Goal: Task Accomplishment & Management: Manage account settings

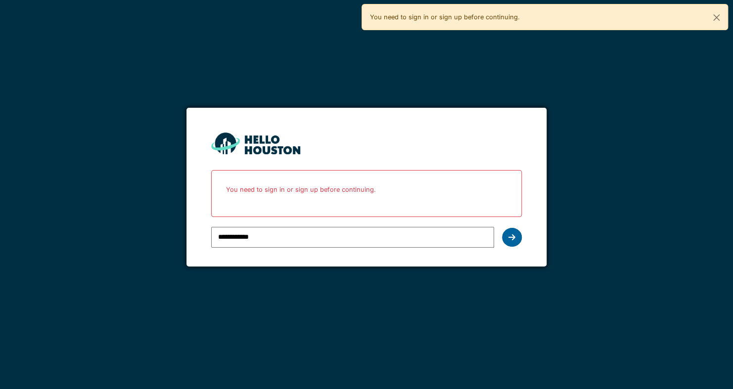
click at [512, 237] on icon at bounding box center [511, 237] width 7 height 8
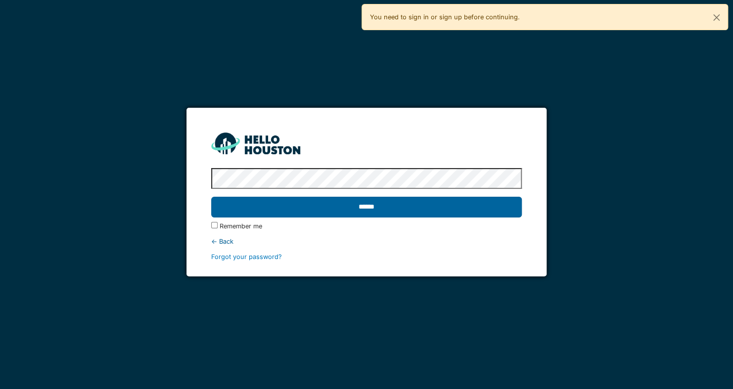
click at [374, 207] on input "******" at bounding box center [366, 207] width 311 height 21
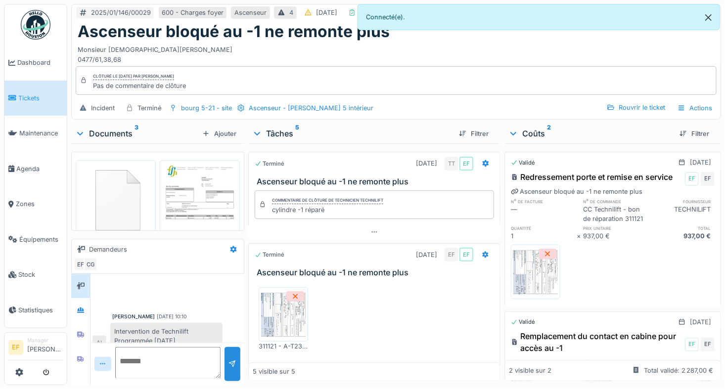
scroll to position [201, 0]
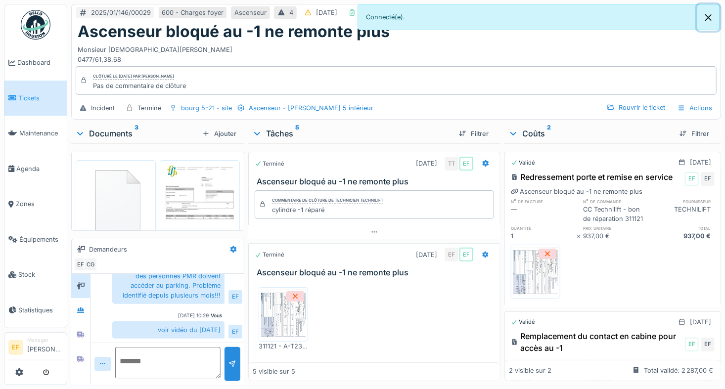
click at [713, 15] on button "Close" at bounding box center [708, 17] width 22 height 26
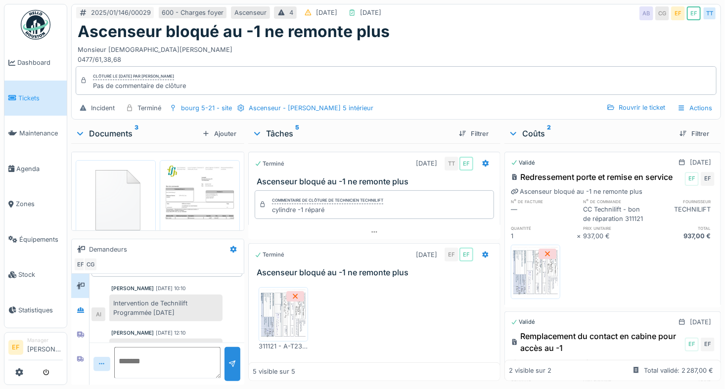
scroll to position [0, 0]
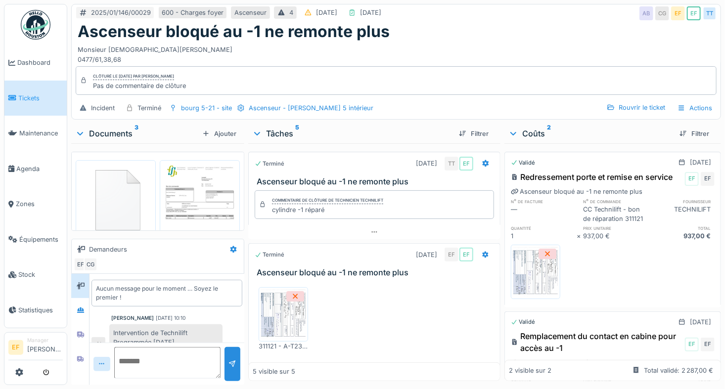
click at [280, 316] on img at bounding box center [283, 314] width 45 height 49
